Goal: Check status: Check status

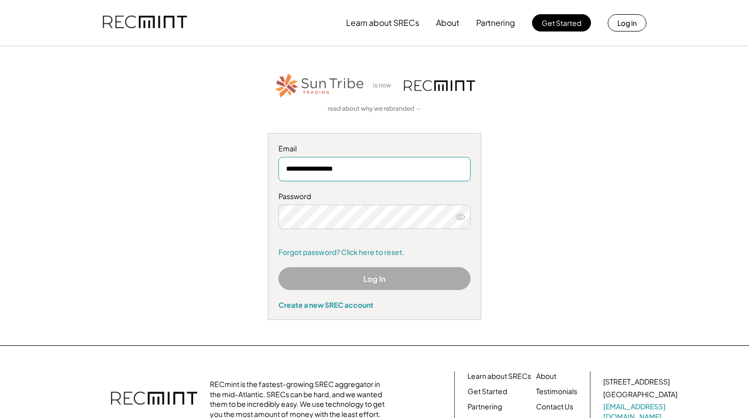
click at [371, 164] on input "**********" at bounding box center [375, 169] width 192 height 24
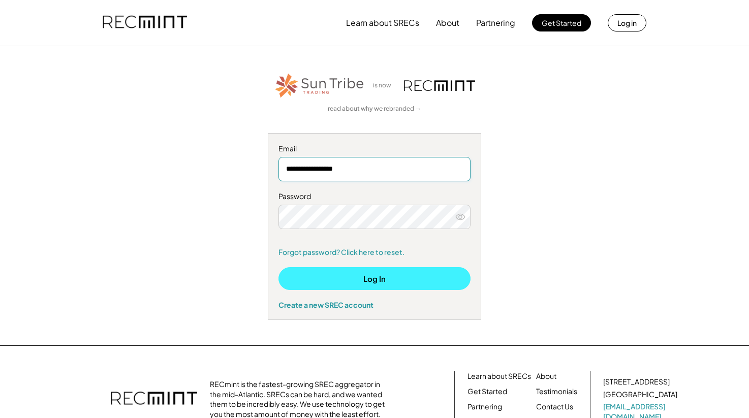
click at [379, 279] on button "Log In" at bounding box center [375, 278] width 192 height 23
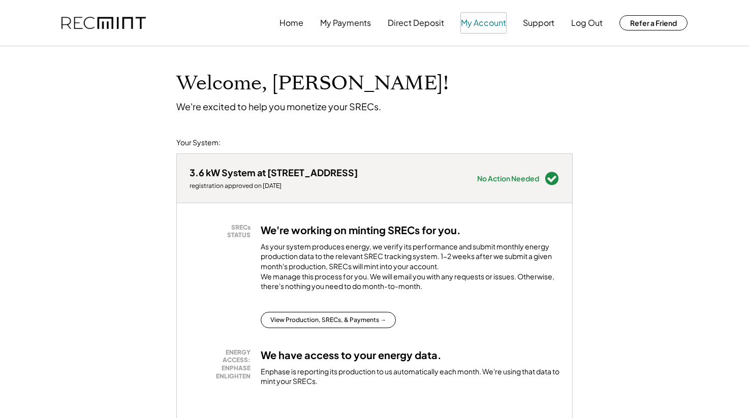
click at [484, 16] on button "My Account" at bounding box center [483, 23] width 45 height 20
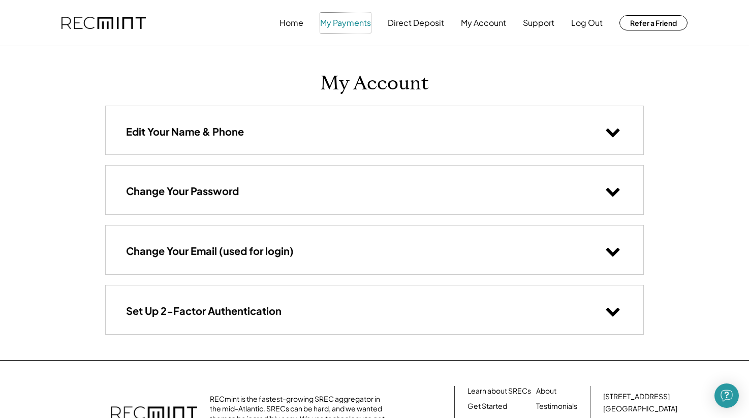
click at [347, 25] on button "My Payments" at bounding box center [345, 23] width 51 height 20
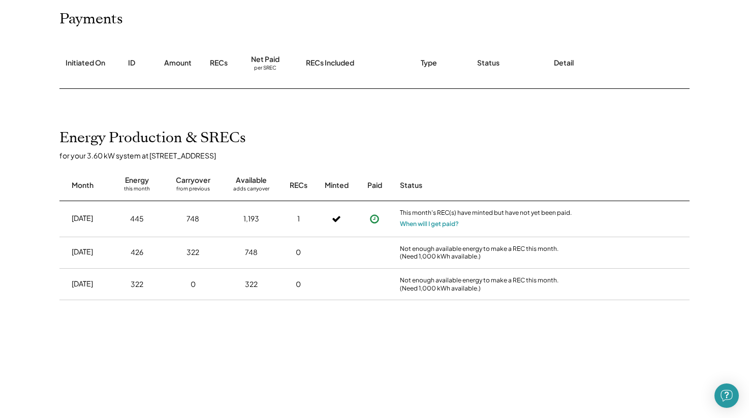
scroll to position [125, 0]
click at [427, 225] on button "When will I get paid?" at bounding box center [429, 224] width 59 height 10
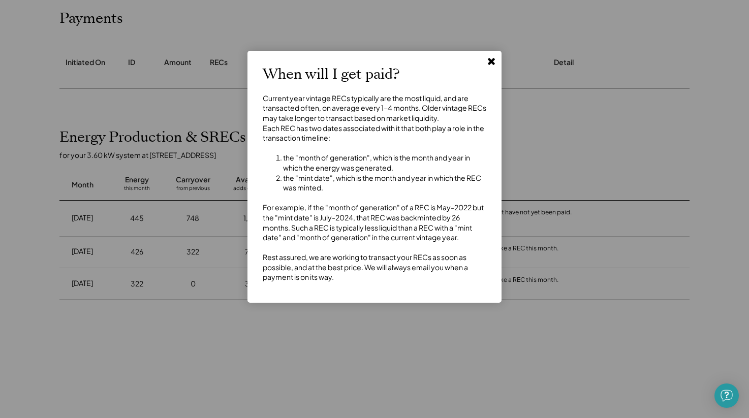
click at [489, 63] on use at bounding box center [491, 61] width 7 height 7
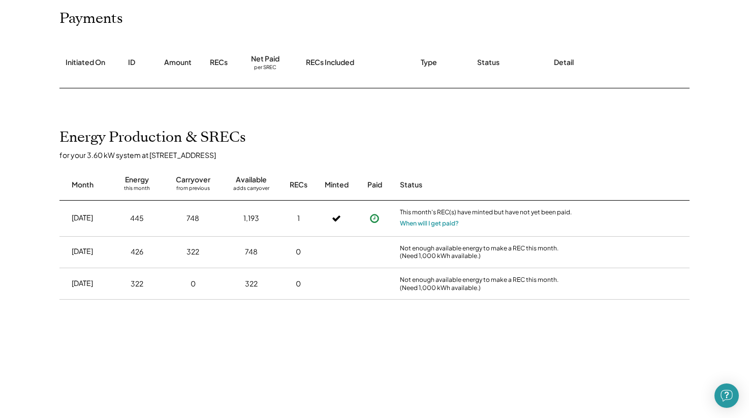
click at [674, 61] on div "Initiated On ID Amount RECs Net Paid per SREC RECs Included Type Status Detail" at bounding box center [374, 63] width 630 height 51
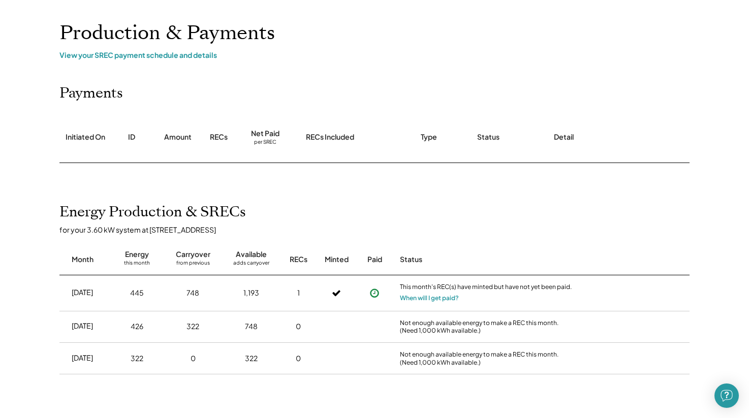
scroll to position [0, 0]
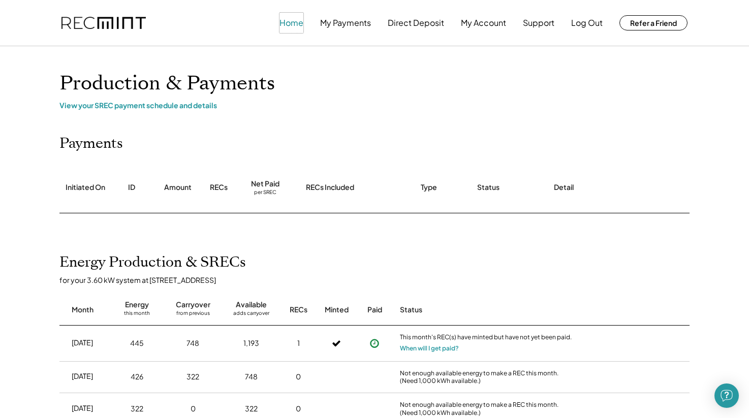
click at [284, 22] on button "Home" at bounding box center [292, 23] width 24 height 20
